Goal: Find specific page/section: Find specific page/section

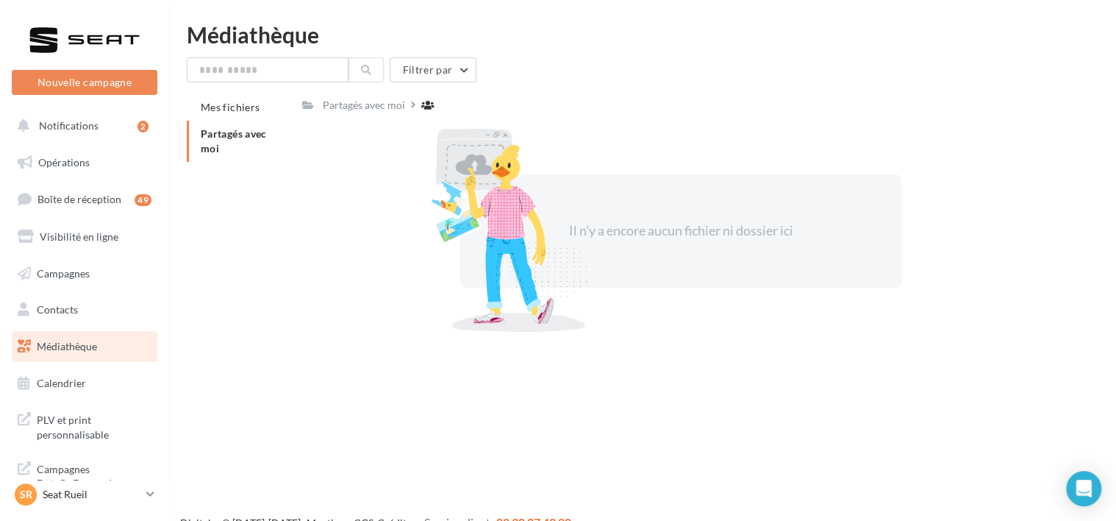
scroll to position [3, 0]
click at [54, 266] on span "Campagnes" at bounding box center [63, 269] width 53 height 12
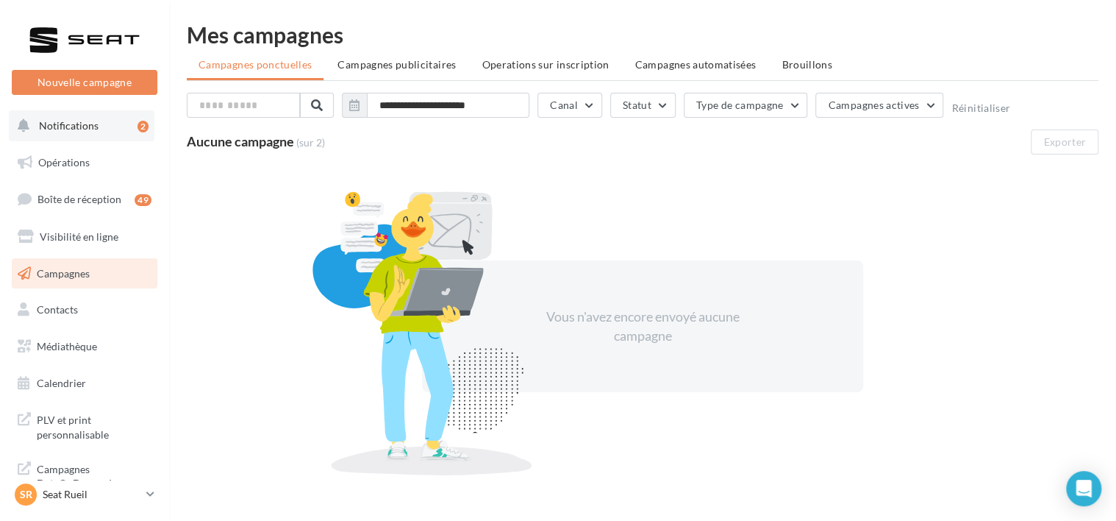
click at [53, 119] on span "Notifications" at bounding box center [69, 125] width 60 height 12
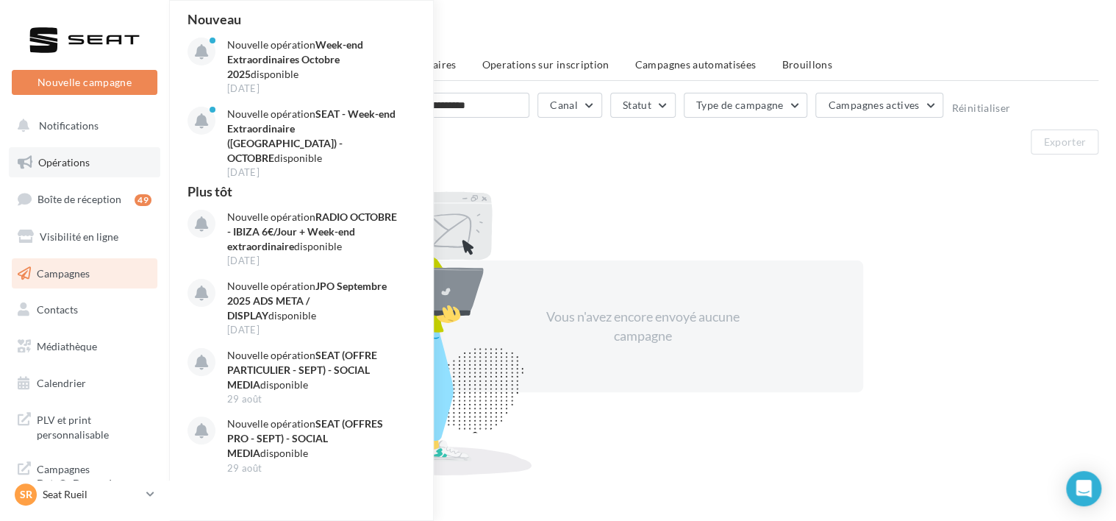
click at [50, 162] on span "Opérations" at bounding box center [63, 162] width 51 height 12
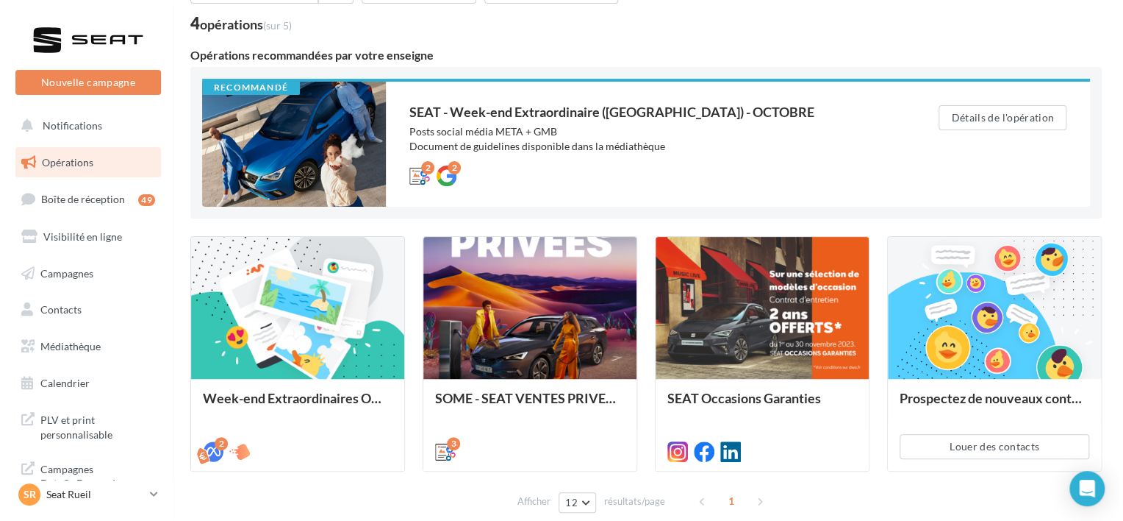
scroll to position [91, 0]
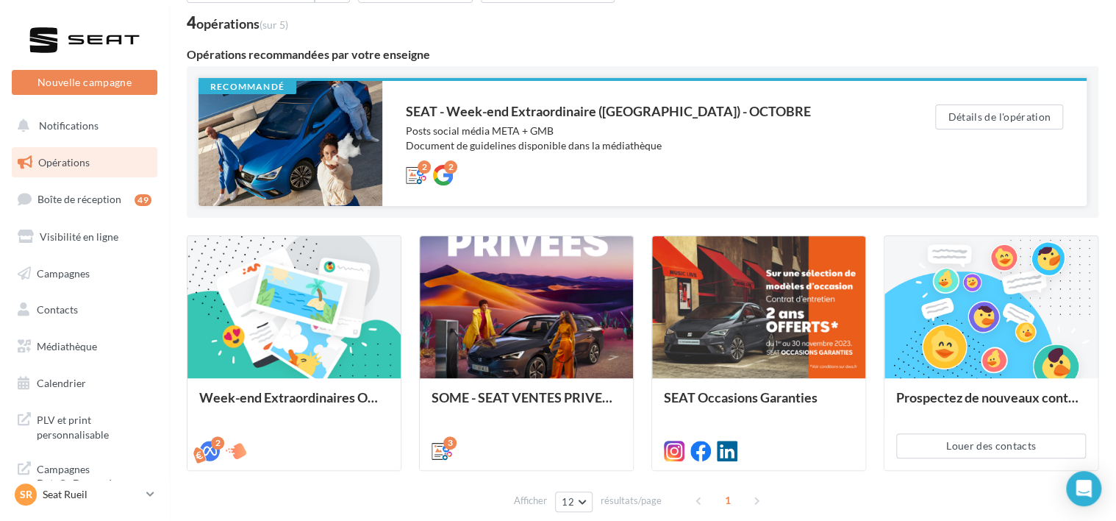
click at [306, 173] on div at bounding box center [290, 143] width 184 height 125
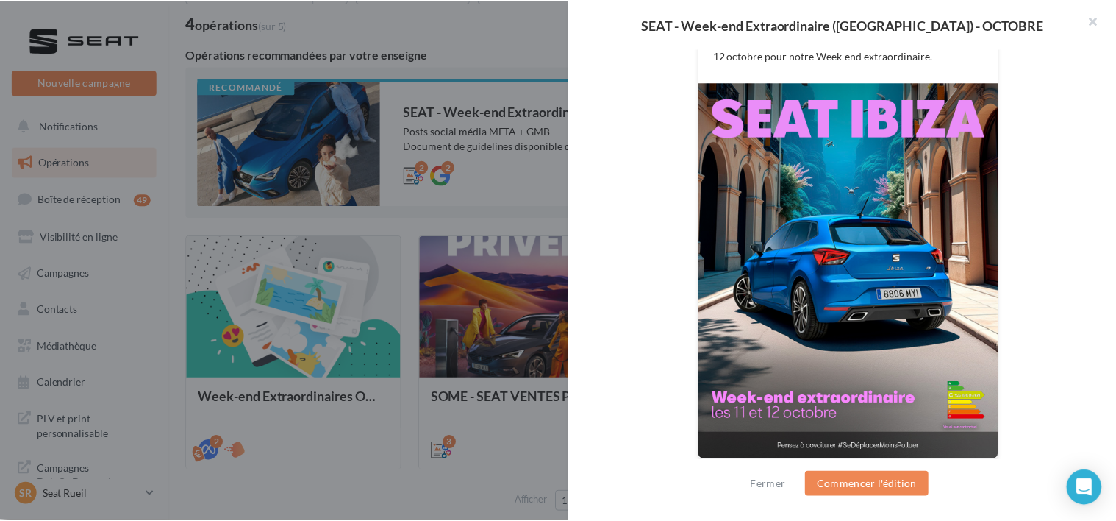
scroll to position [371, 0]
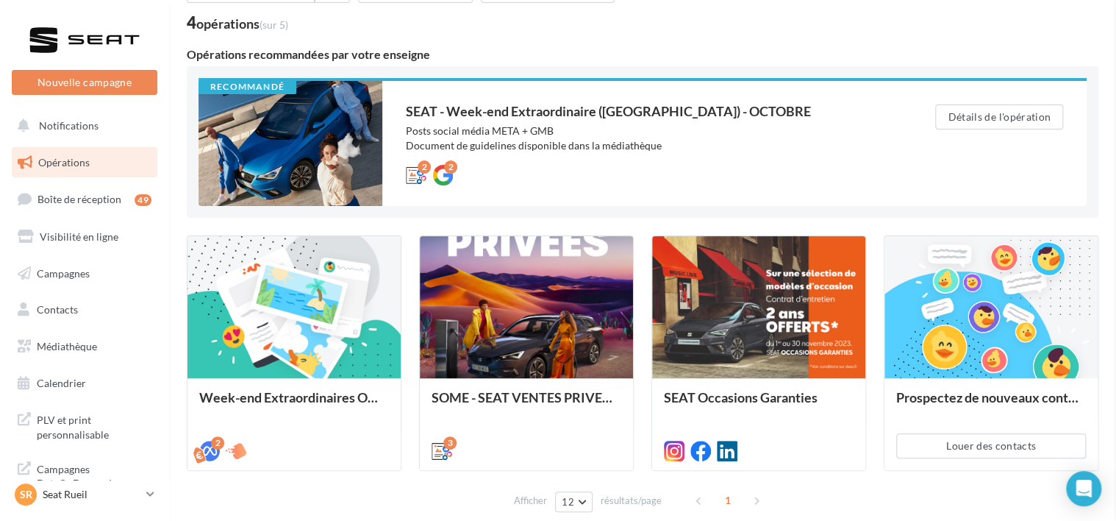
click at [376, 520] on div "SEAT - Week-end Extraordinaire (JPO) - OCTOBRE Description Posts social média M…" at bounding box center [643, 529] width 912 height 0
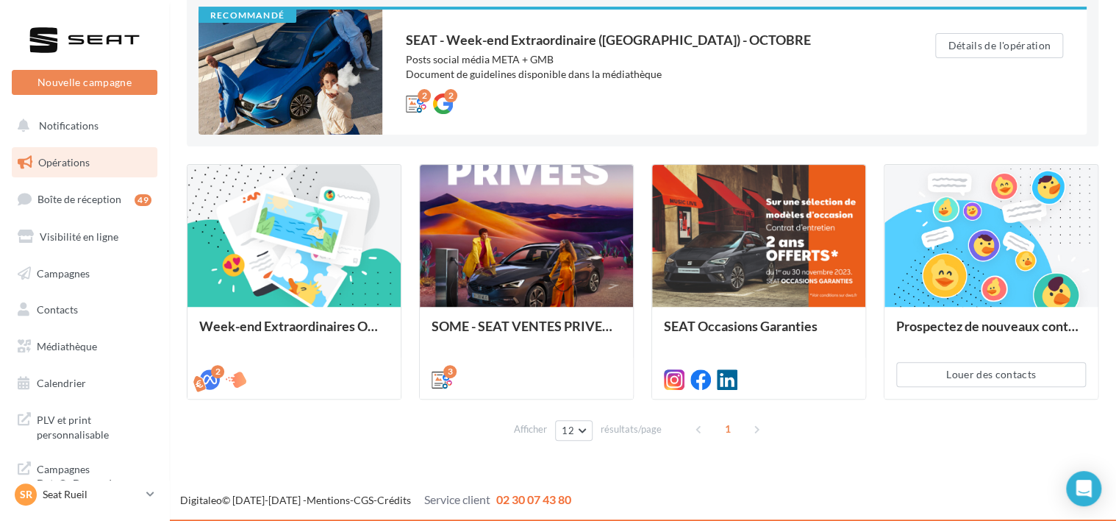
click at [63, 512] on div "SR Seat Rueil SEAT-RUEIL-MALMAISON" at bounding box center [84, 500] width 169 height 40
click at [84, 495] on p "Seat Rueil" at bounding box center [92, 494] width 98 height 15
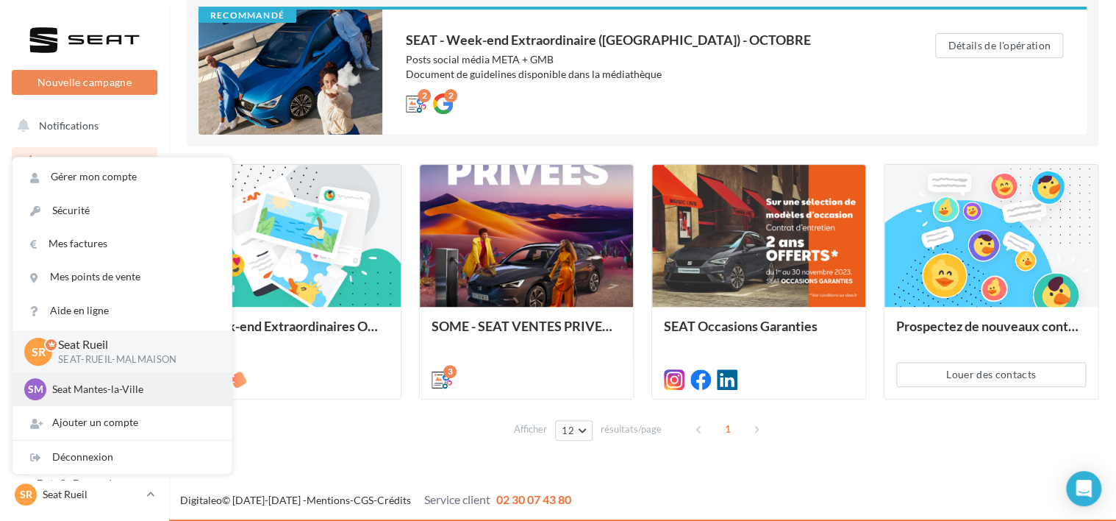
click at [97, 395] on p "Seat Mantes-la-Ville" at bounding box center [133, 389] width 162 height 15
